Goal: Find specific page/section: Locate item on page

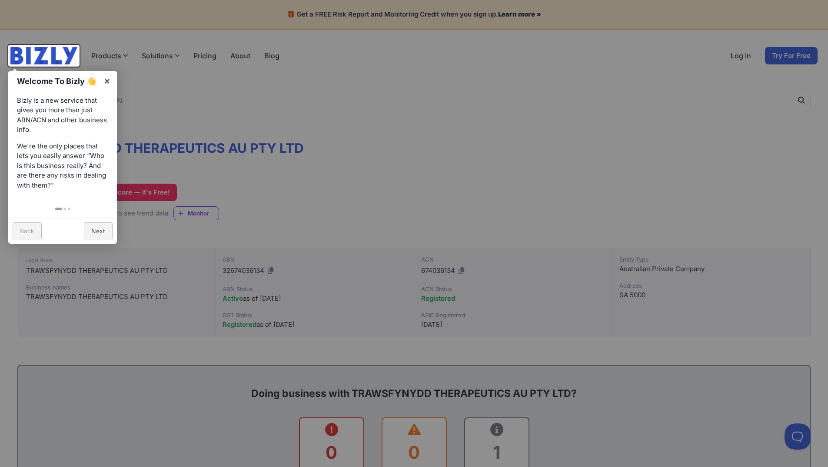
click at [113, 231] on div "Back Next" at bounding box center [62, 230] width 109 height 26
click at [108, 82] on link "×" at bounding box center [107, 81] width 20 height 20
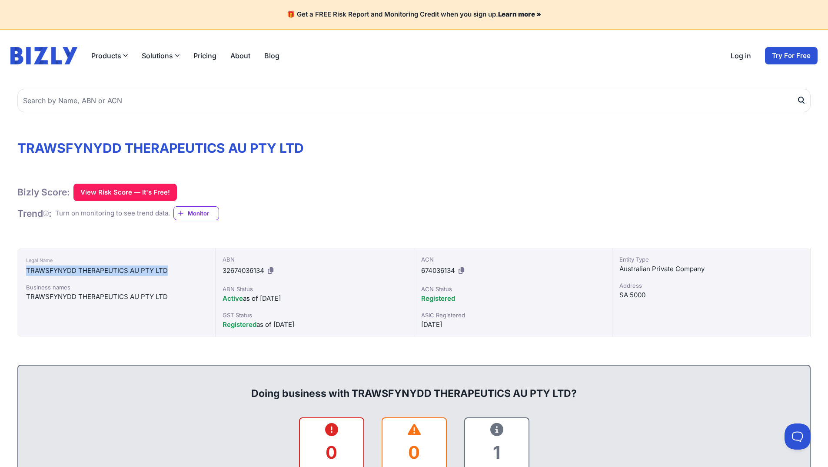
drag, startPoint x: 27, startPoint y: 268, endPoint x: 167, endPoint y: 267, distance: 139.2
click at [167, 267] on div "TRAWSFYNYDD THERAPEUTICS AU PTY LTD" at bounding box center [116, 270] width 180 height 10
copy div "TRAWSFYNYDD THERAPEUTICS AU PTY LTD"
